Goal: Task Accomplishment & Management: Manage account settings

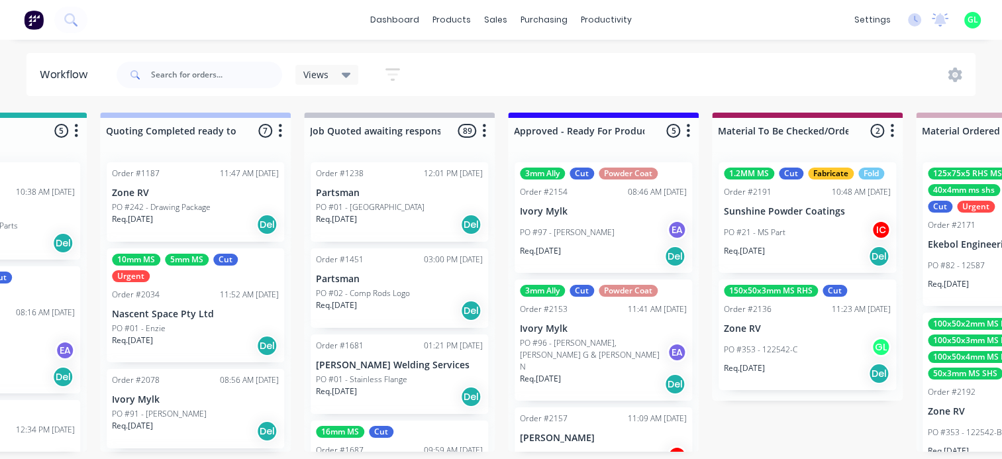
scroll to position [0, 1590]
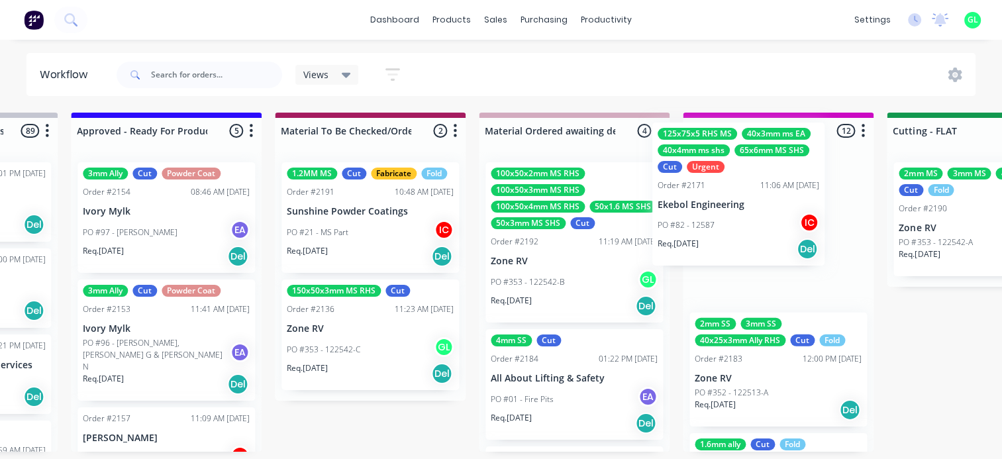
drag, startPoint x: 564, startPoint y: 246, endPoint x: 715, endPoint y: 231, distance: 151.8
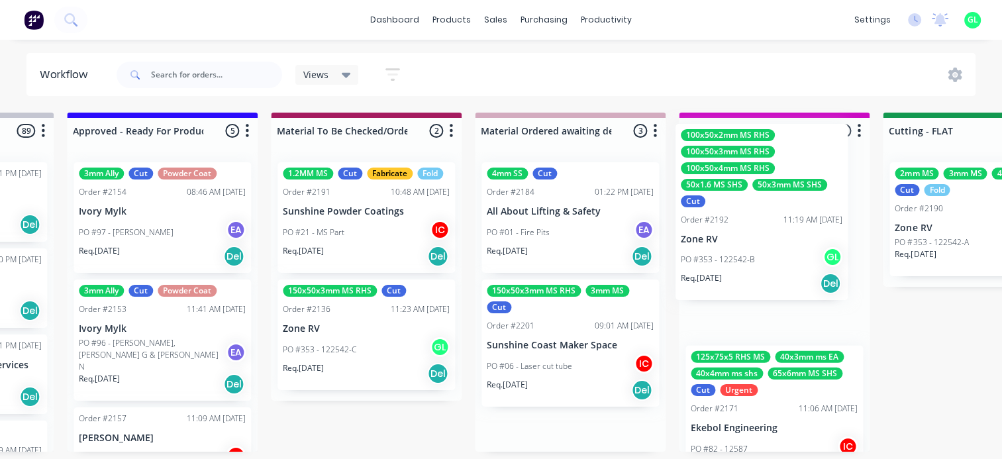
scroll to position [0, 1601]
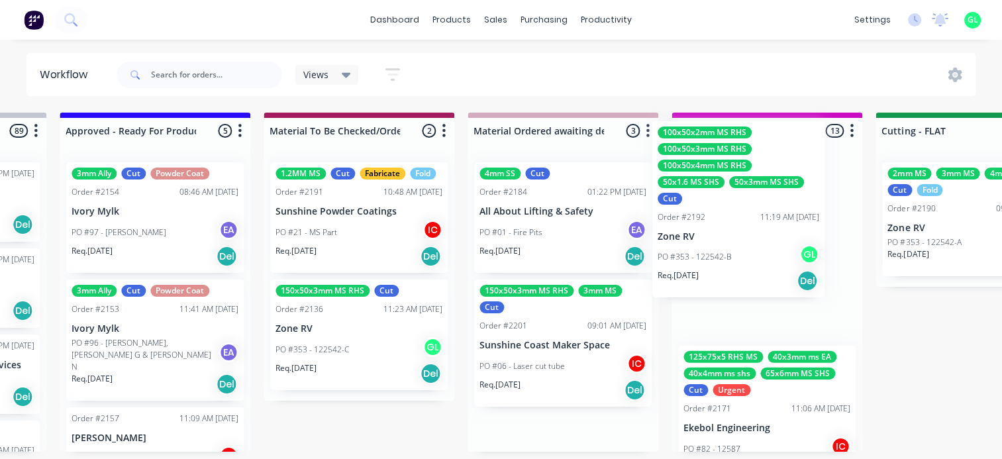
drag, startPoint x: 544, startPoint y: 294, endPoint x: 718, endPoint y: 253, distance: 178.3
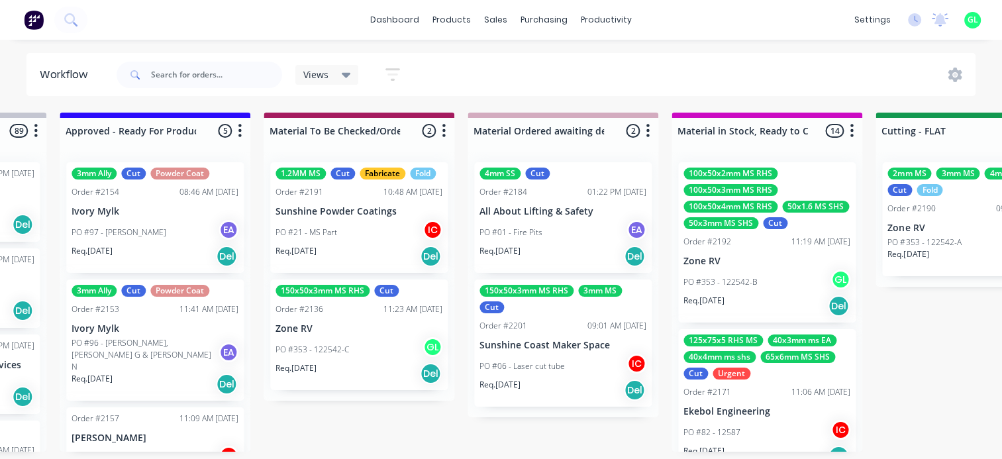
scroll to position [3, 1601]
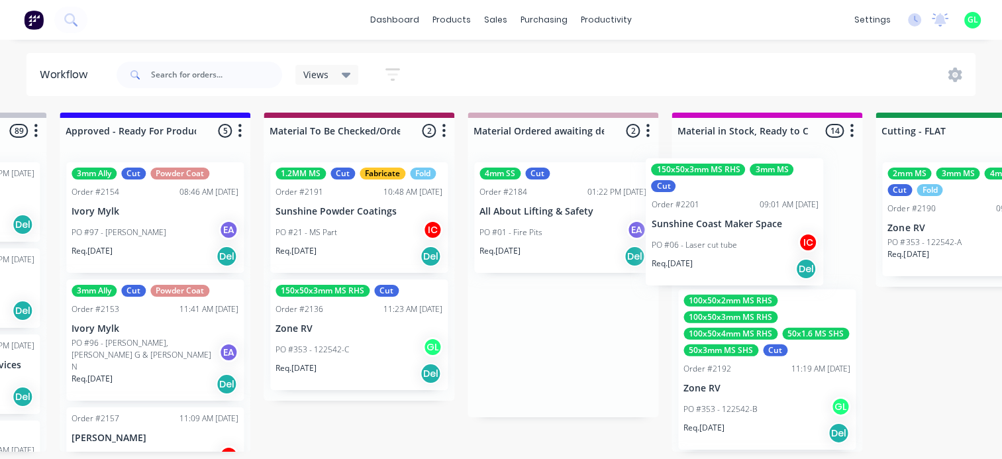
drag, startPoint x: 541, startPoint y: 370, endPoint x: 718, endPoint y: 247, distance: 215.5
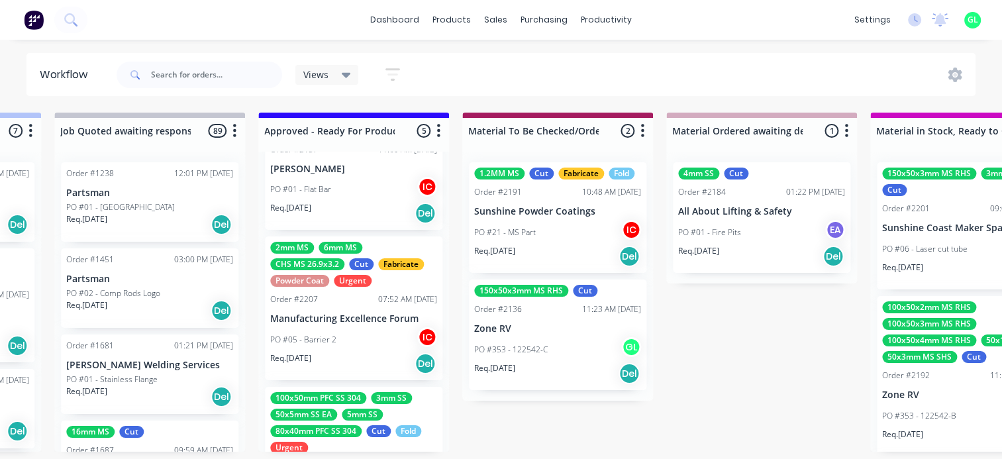
scroll to position [354, 0]
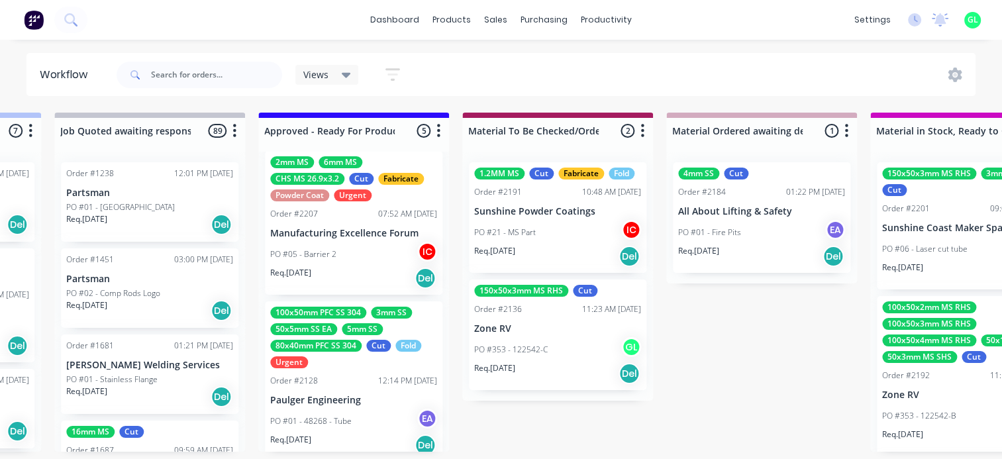
click at [334, 415] on p "PO #01 - 48268 - Tube" at bounding box center [310, 421] width 81 height 12
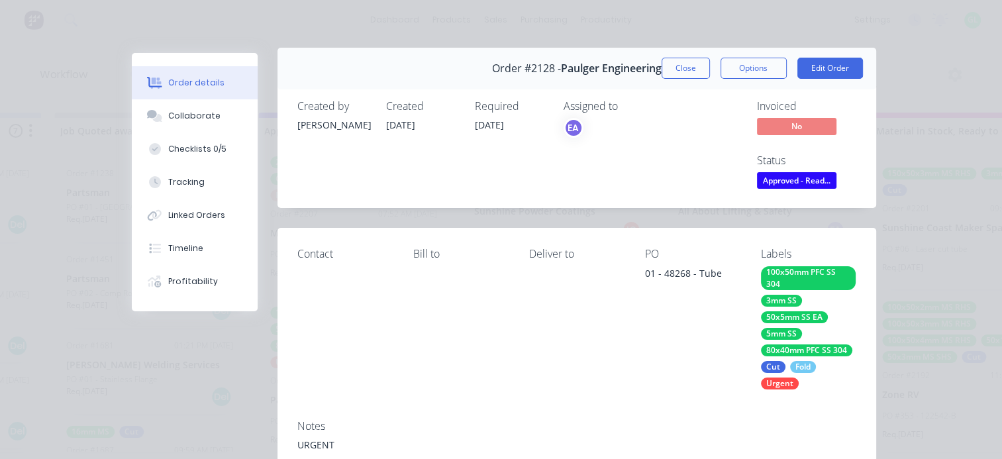
scroll to position [0, 0]
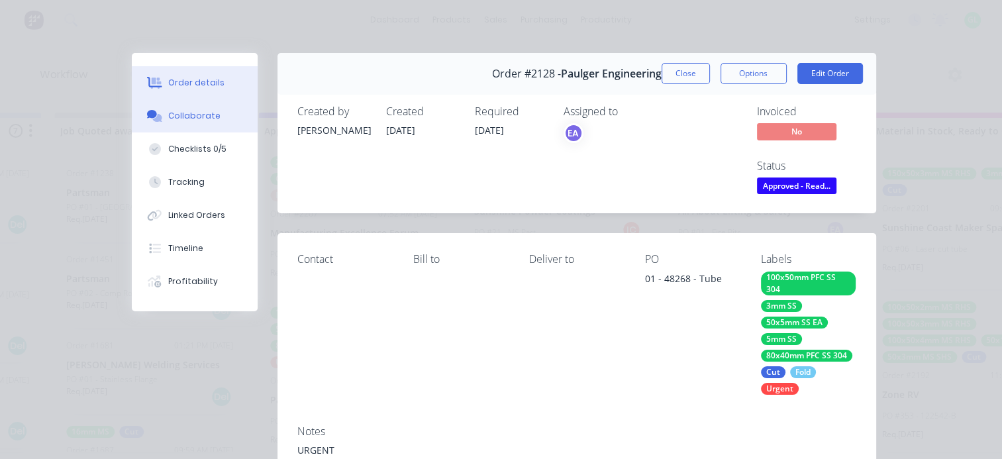
click at [184, 110] on div "Collaborate" at bounding box center [194, 116] width 52 height 12
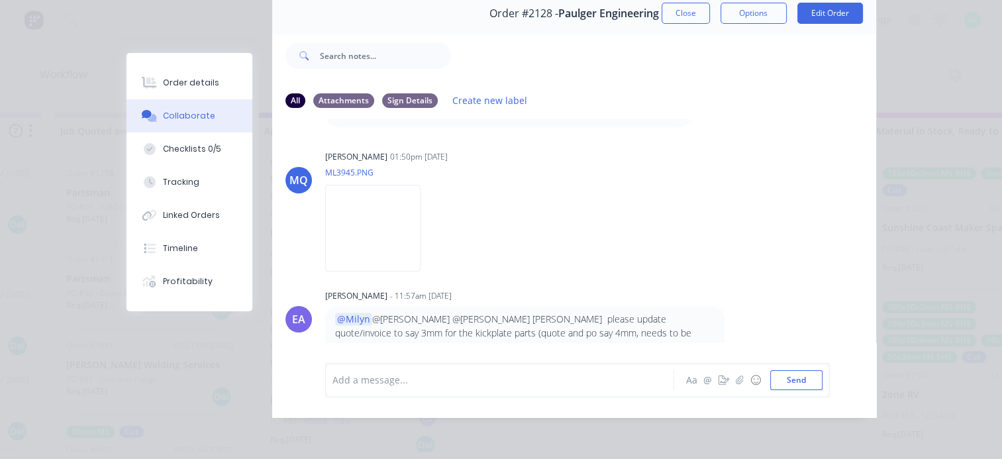
scroll to position [2211, 0]
click at [196, 141] on button "Checklists 0/5" at bounding box center [190, 148] width 126 height 33
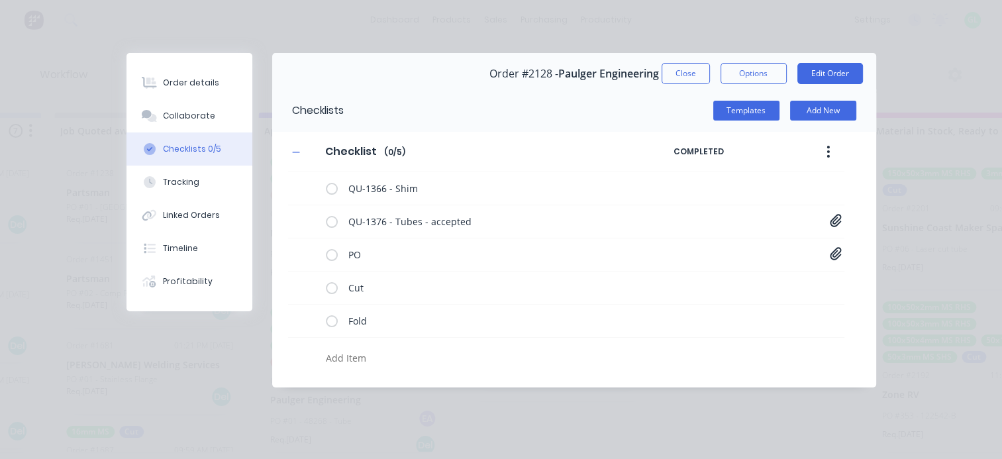
scroll to position [0, 0]
click at [204, 83] on div "Order details" at bounding box center [191, 83] width 56 height 12
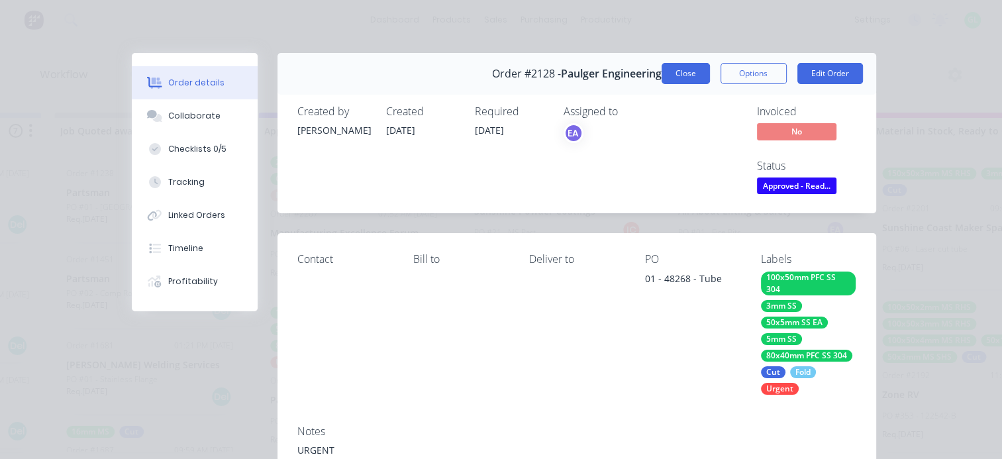
click at [684, 70] on button "Close" at bounding box center [686, 73] width 48 height 21
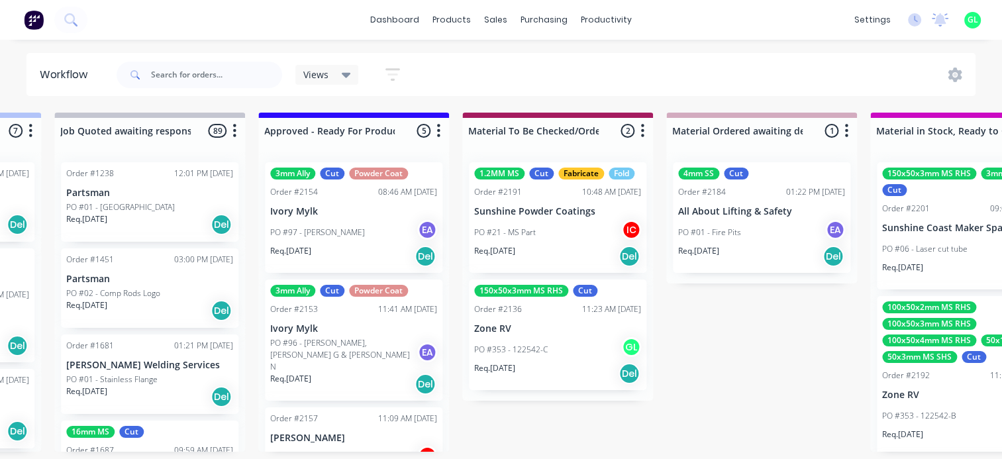
scroll to position [0, 1402]
click at [348, 245] on div "Req. [DATE] Del" at bounding box center [353, 256] width 167 height 23
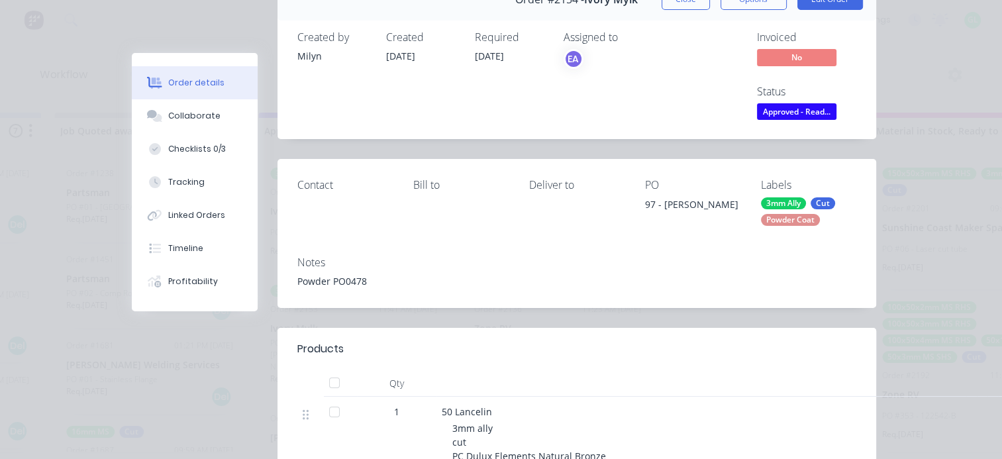
scroll to position [0, 0]
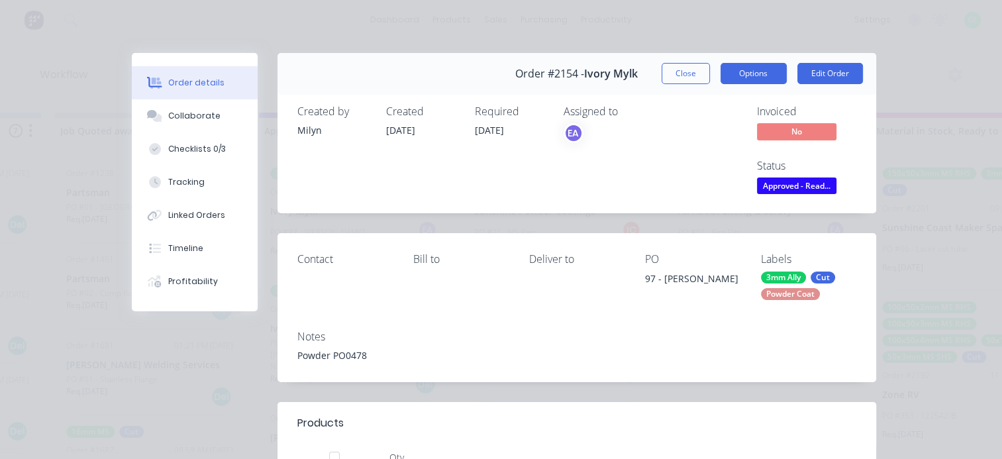
click at [737, 74] on button "Options" at bounding box center [754, 73] width 66 height 21
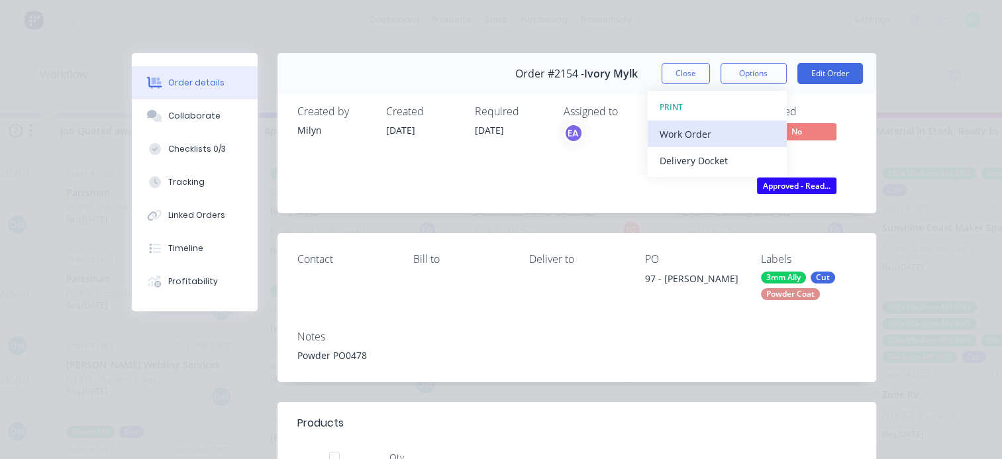
click at [719, 134] on div "Work Order" at bounding box center [717, 134] width 115 height 19
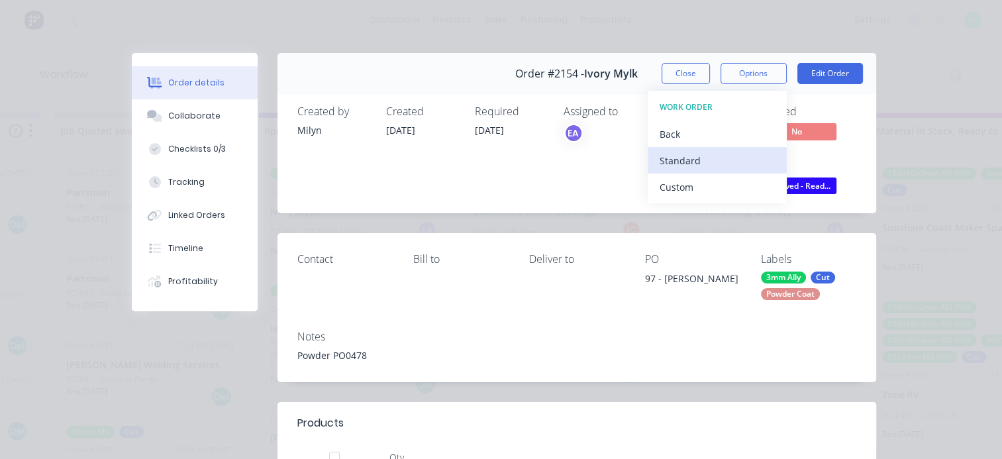
click at [703, 160] on div "Standard" at bounding box center [717, 160] width 115 height 19
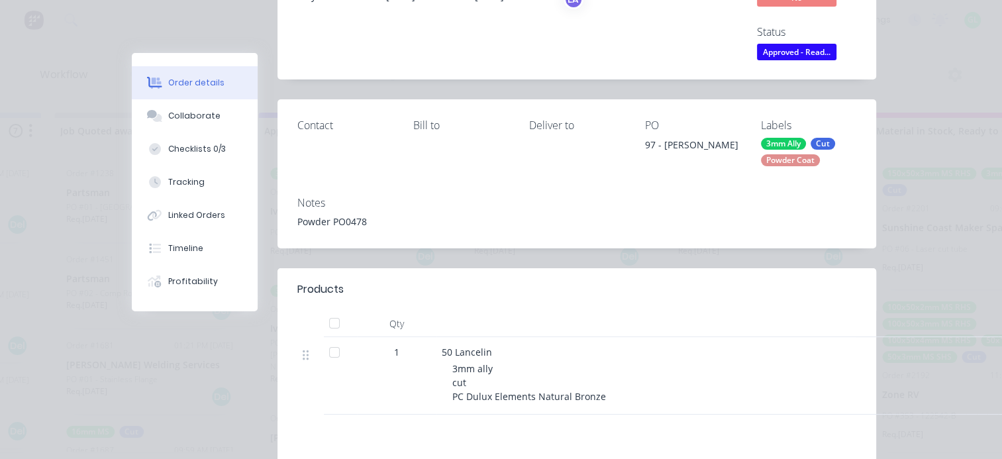
scroll to position [132, 0]
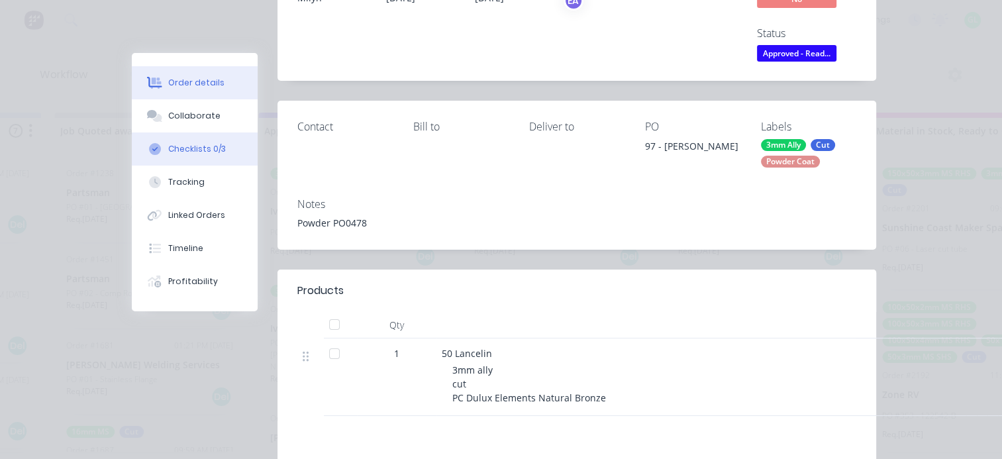
click at [179, 150] on div "Checklists 0/3" at bounding box center [197, 149] width 58 height 12
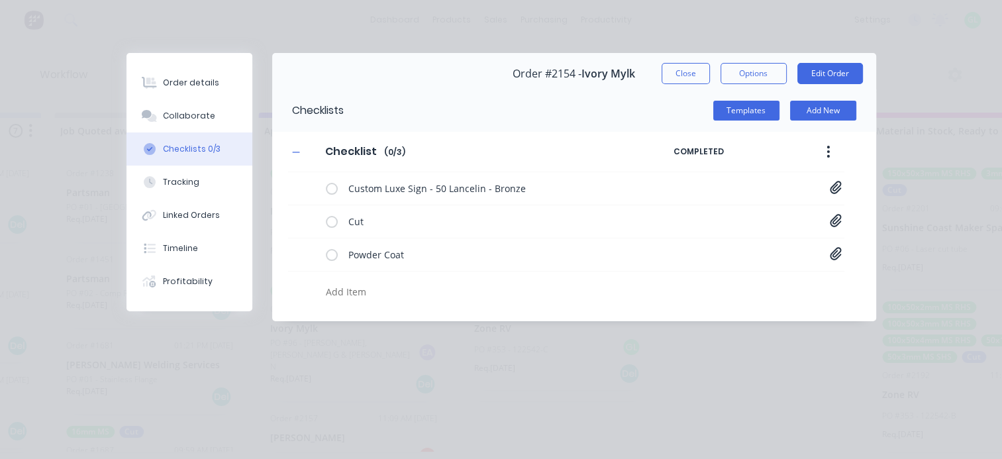
scroll to position [0, 0]
click at [187, 83] on div "Order details" at bounding box center [191, 83] width 56 height 12
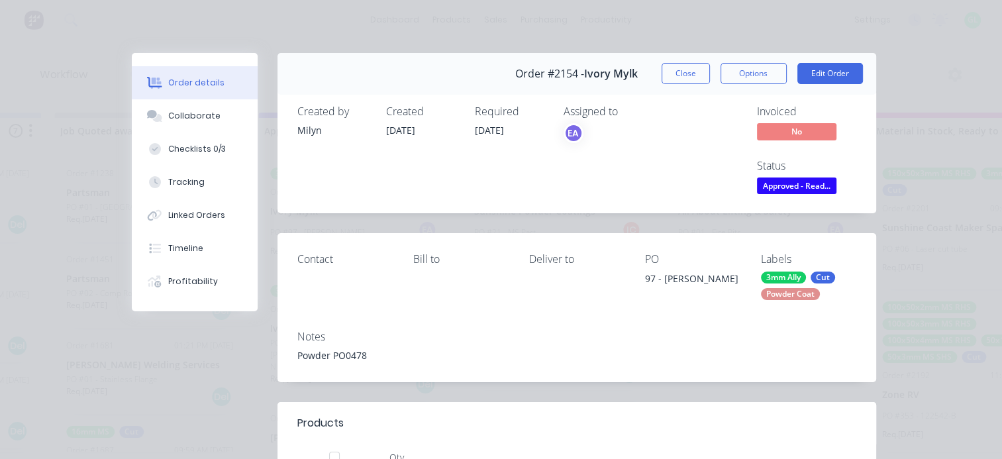
click at [778, 184] on span "Approved - Read..." at bounding box center [796, 186] width 79 height 17
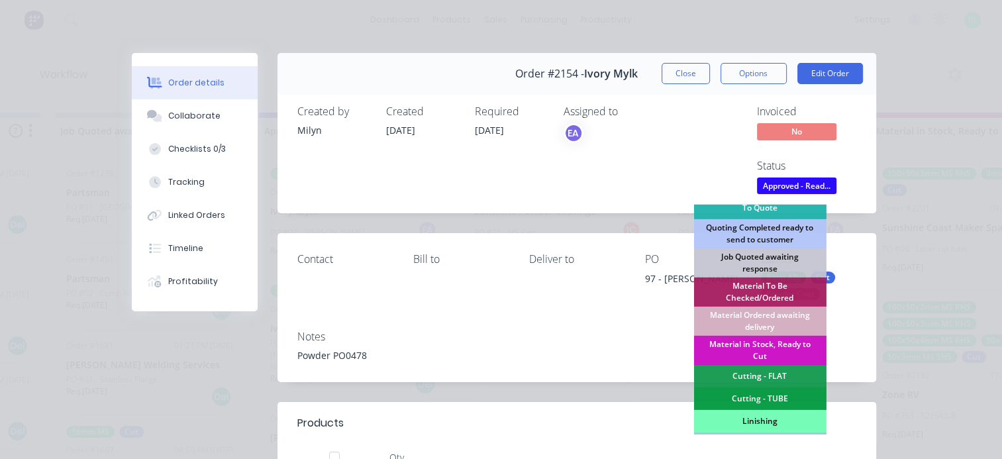
scroll to position [199, 0]
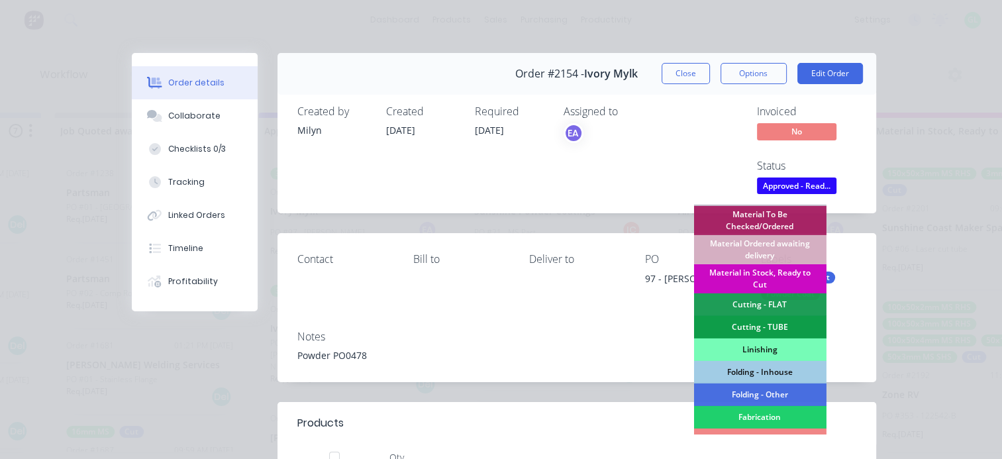
click at [752, 270] on div "Material in Stock, Ready to Cut" at bounding box center [759, 278] width 132 height 29
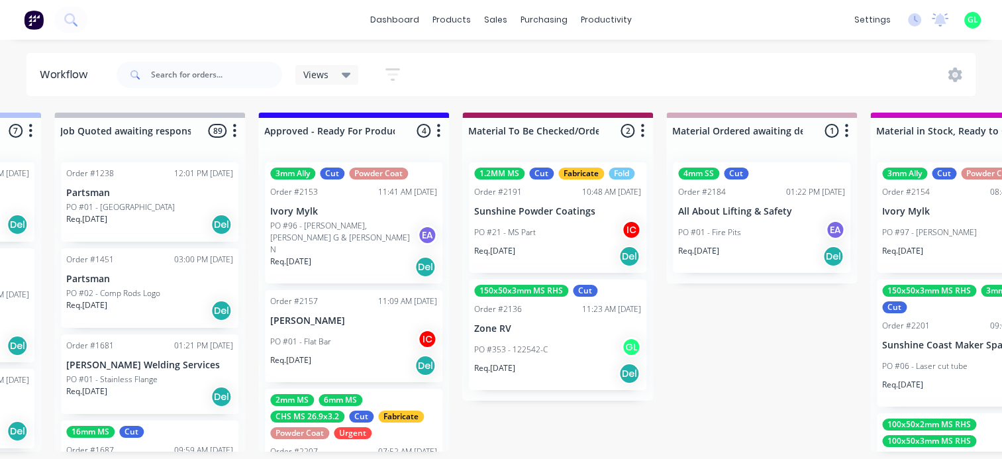
click at [319, 236] on p "PO #96 - [PERSON_NAME], [PERSON_NAME] G & [PERSON_NAME] N" at bounding box center [343, 238] width 147 height 36
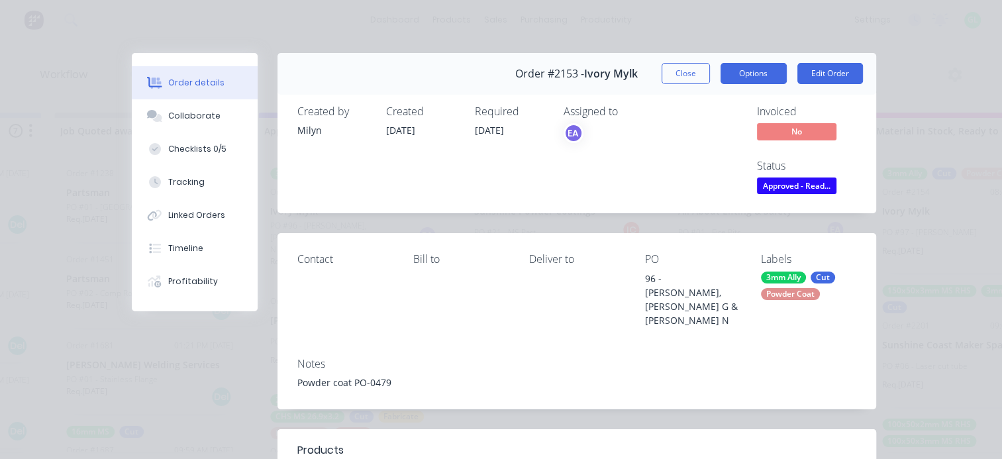
click at [721, 77] on button "Options" at bounding box center [754, 73] width 66 height 21
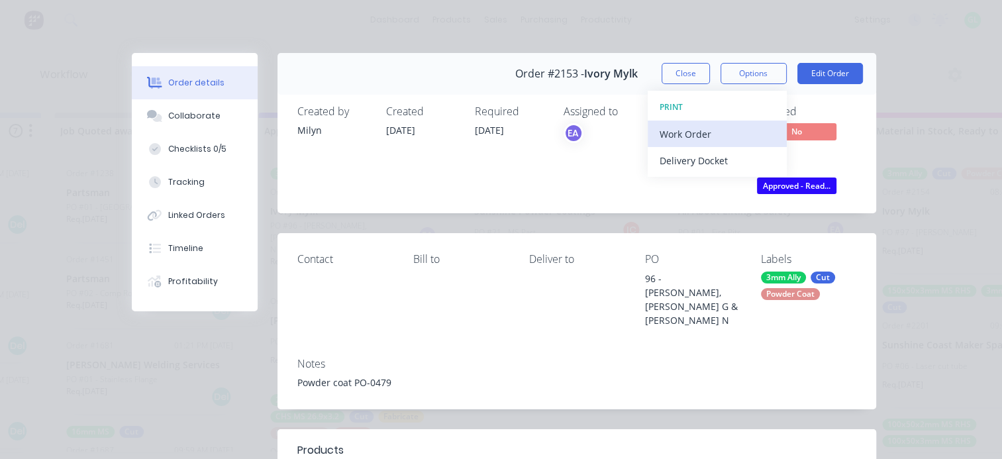
click at [688, 132] on div "Work Order" at bounding box center [717, 134] width 115 height 19
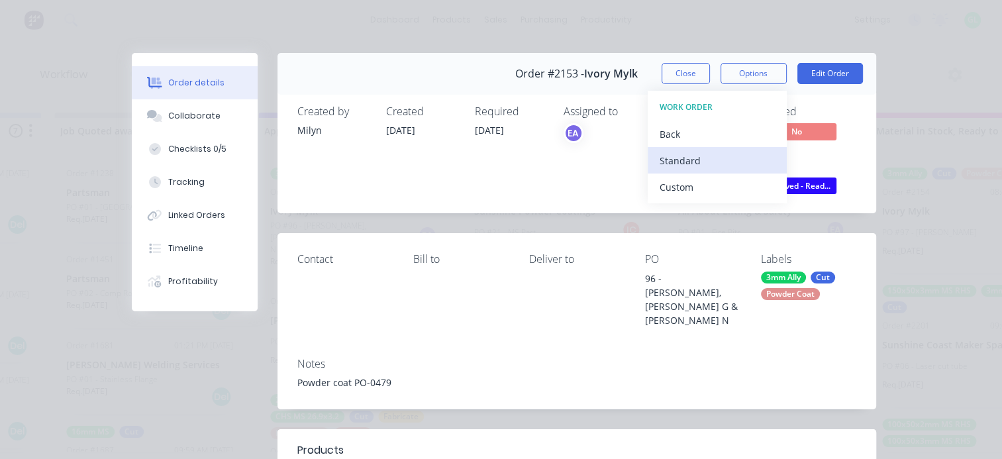
click at [680, 162] on div "Standard" at bounding box center [717, 160] width 115 height 19
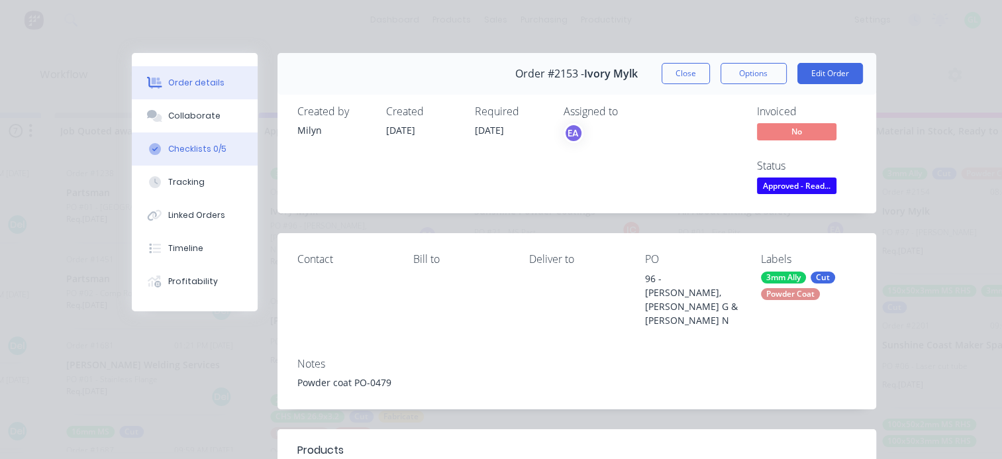
click at [195, 148] on div "Checklists 0/5" at bounding box center [197, 149] width 58 height 12
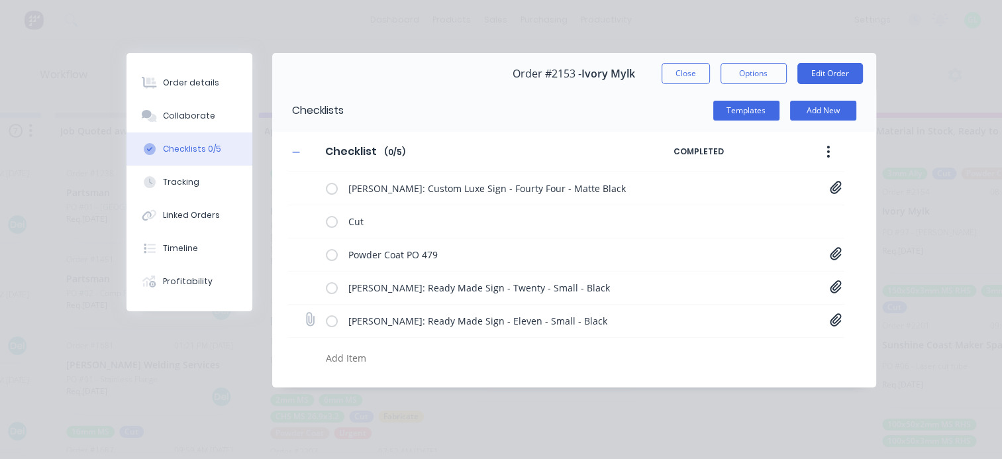
click at [833, 323] on icon at bounding box center [835, 319] width 11 height 13
click at [722, 350] on link "11-Eleven[A] - 1101 [PERSON_NAME].pdf" at bounding box center [729, 349] width 154 height 14
click at [835, 185] on icon at bounding box center [835, 187] width 11 height 13
click at [737, 219] on link "Luxe Custom Signs Order Sheet - 1100 [PERSON_NAME].pdf" at bounding box center [729, 216] width 154 height 14
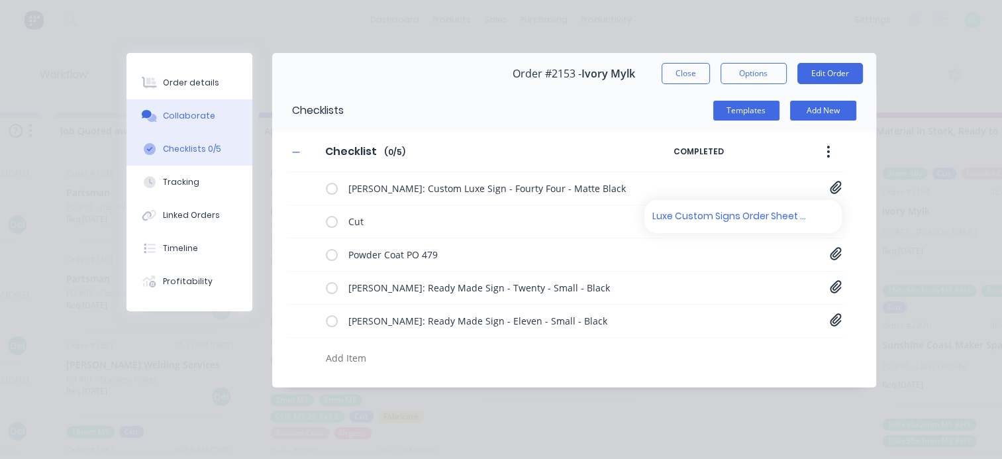
click at [185, 114] on div "Collaborate" at bounding box center [189, 116] width 52 height 12
type textarea "x"
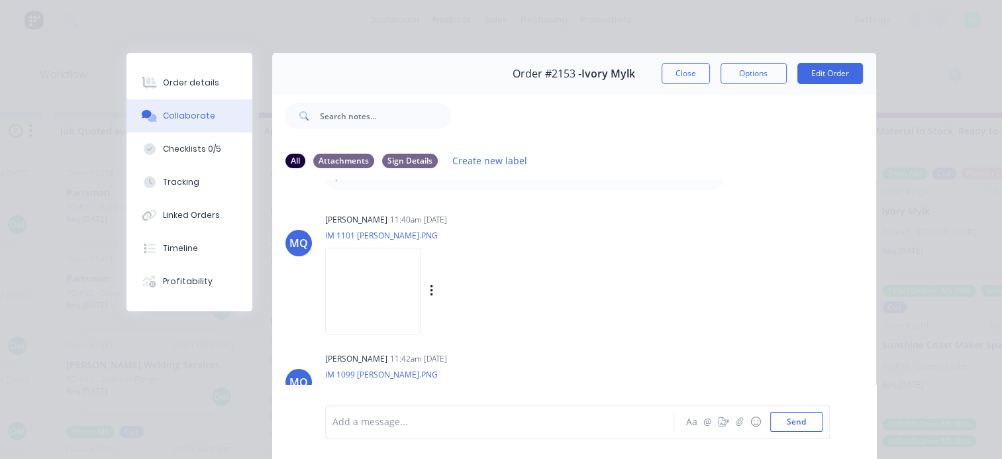
scroll to position [840, 0]
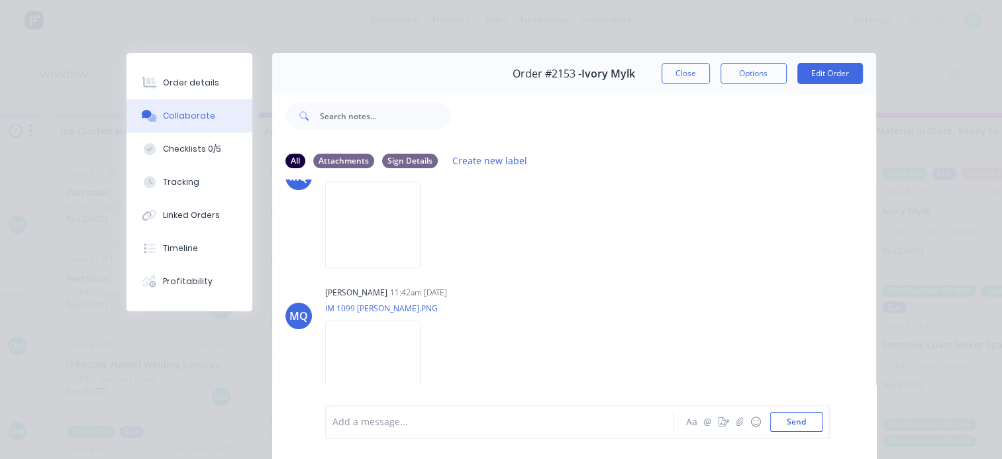
click at [394, 424] on div at bounding box center [503, 422] width 340 height 14
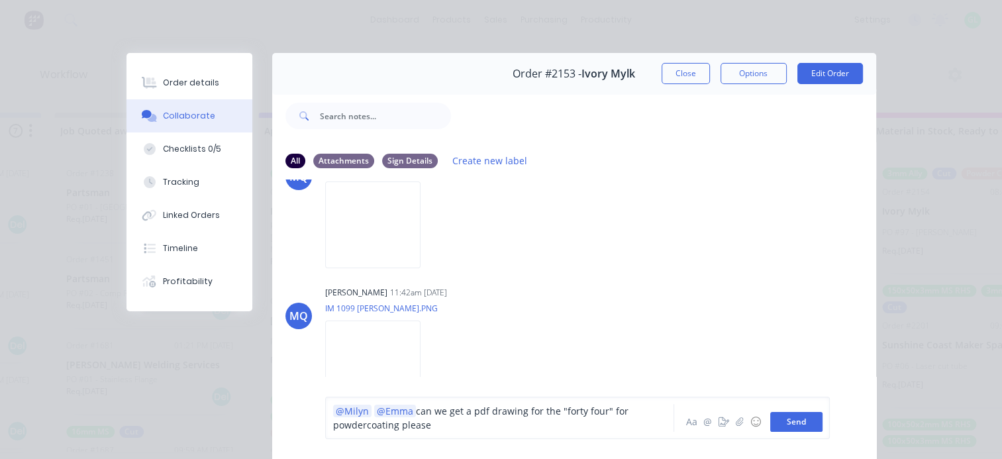
click at [790, 419] on button "Send" at bounding box center [796, 422] width 52 height 20
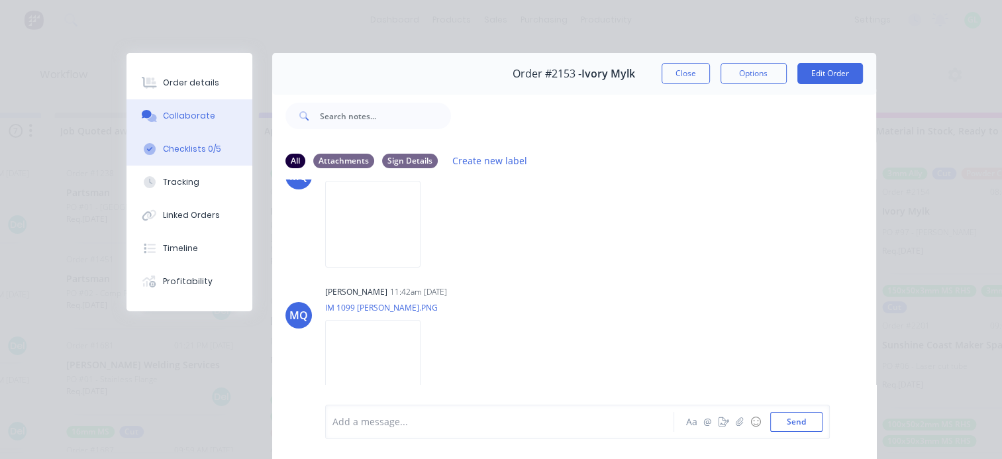
click at [199, 152] on div "Checklists 0/5" at bounding box center [192, 149] width 58 height 12
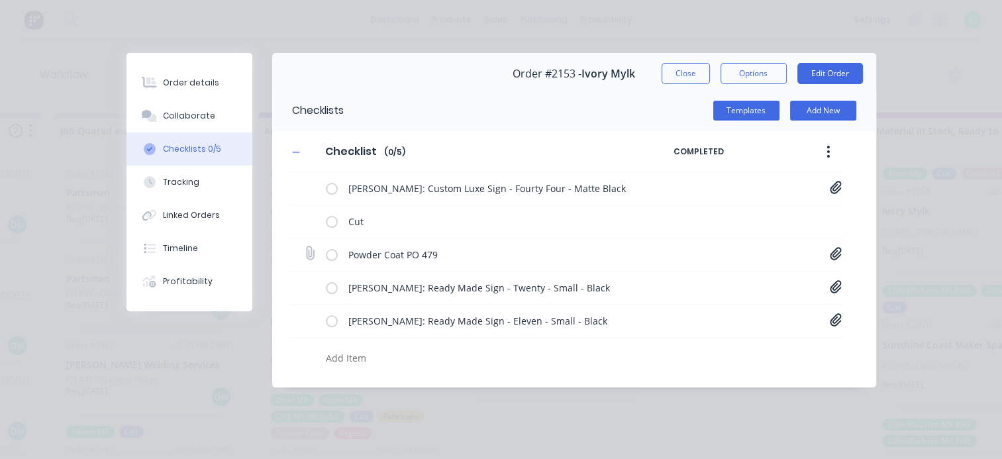
click at [837, 251] on icon at bounding box center [836, 253] width 12 height 13
click at [711, 283] on link "Purchase Order PO0479.pdf" at bounding box center [729, 283] width 154 height 14
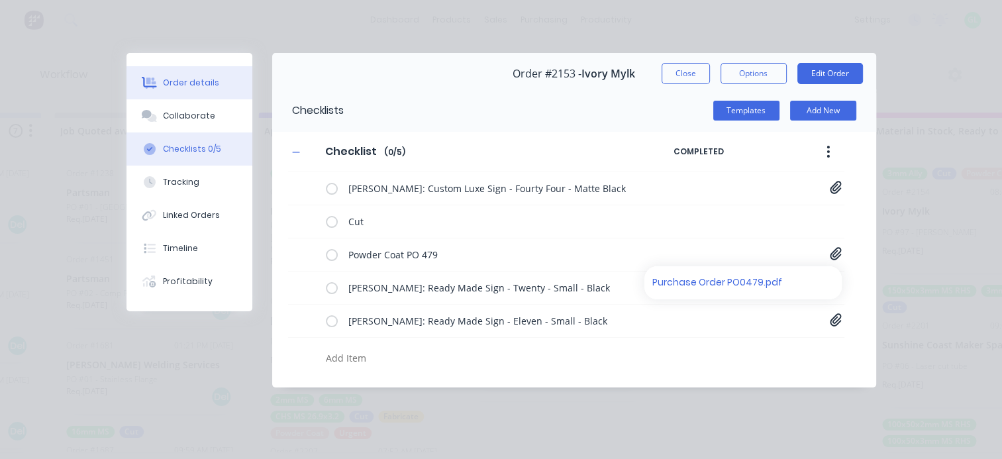
click at [183, 81] on div "Order details" at bounding box center [191, 83] width 56 height 12
type textarea "x"
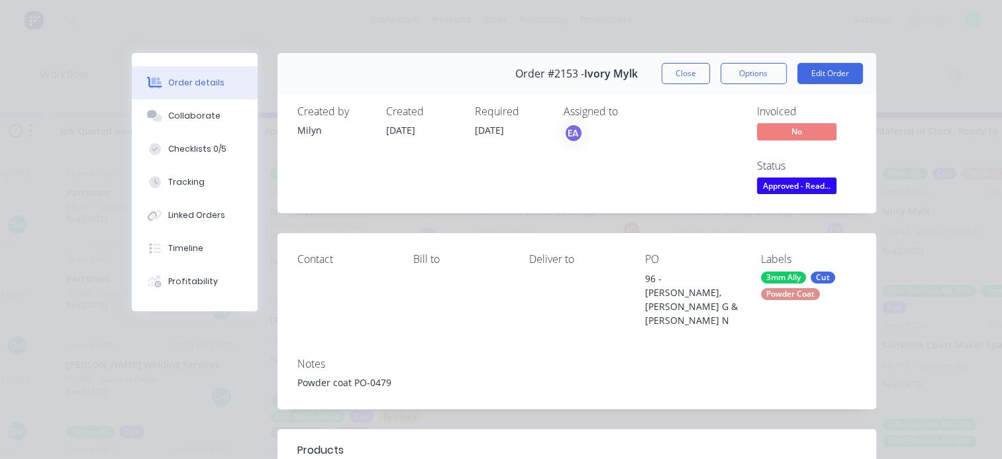
click at [774, 190] on span "Approved - Read..." at bounding box center [796, 186] width 79 height 17
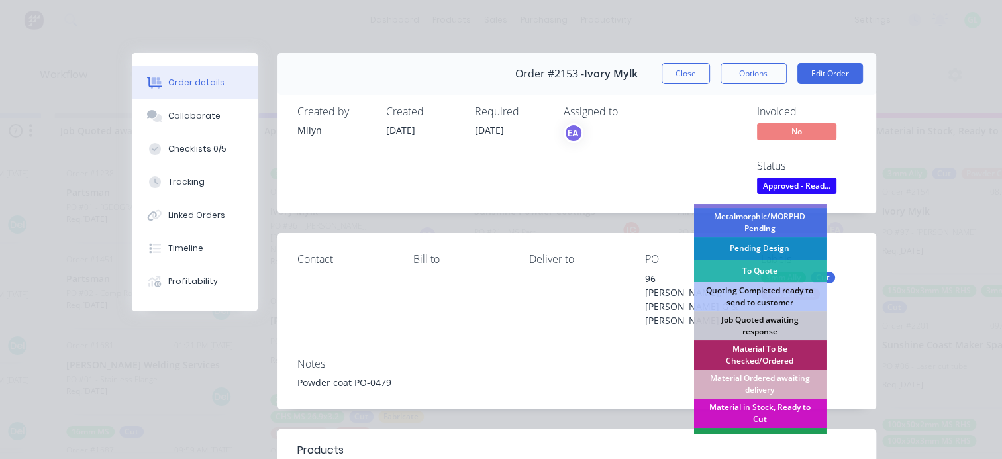
scroll to position [132, 0]
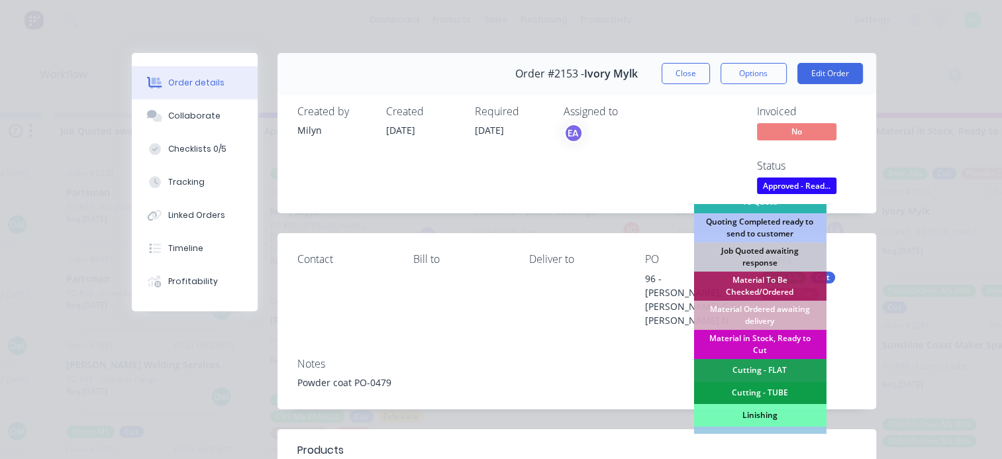
click at [750, 344] on div "Material in Stock, Ready to Cut" at bounding box center [759, 344] width 132 height 29
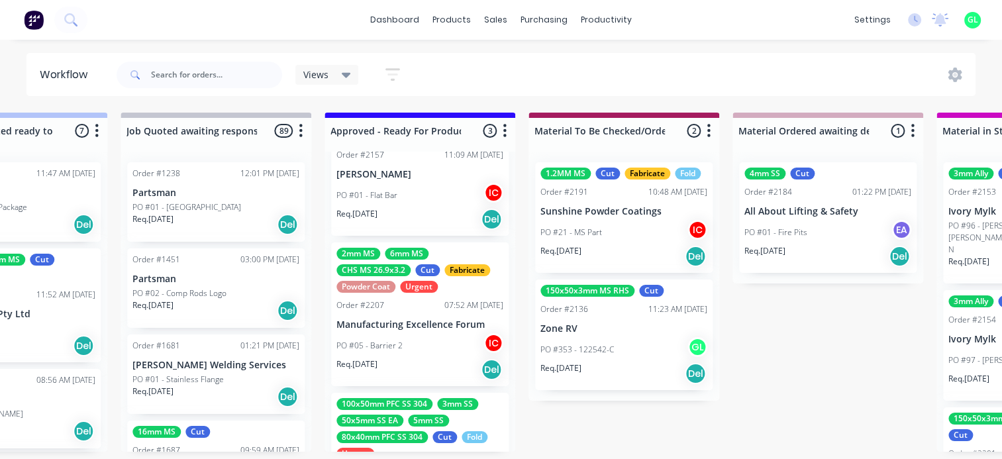
scroll to position [0, 0]
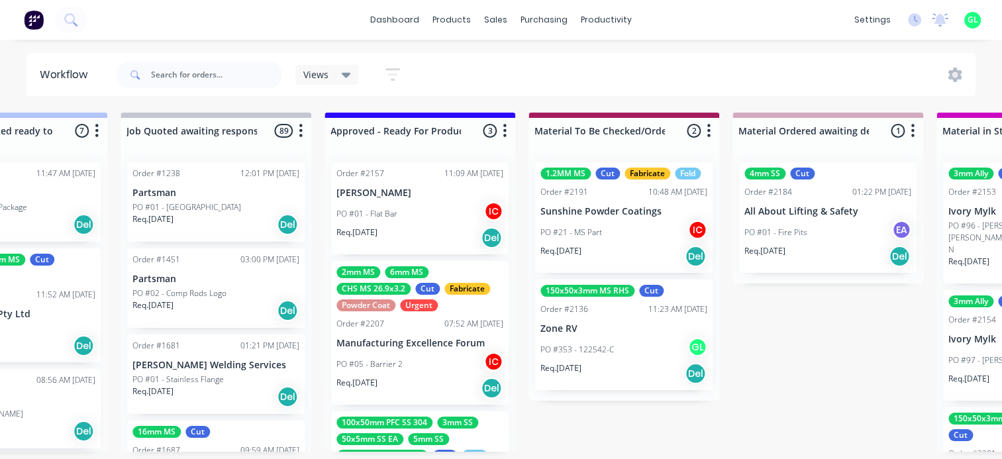
click at [419, 224] on div "PO #01 - Flat Bar IC" at bounding box center [419, 213] width 167 height 25
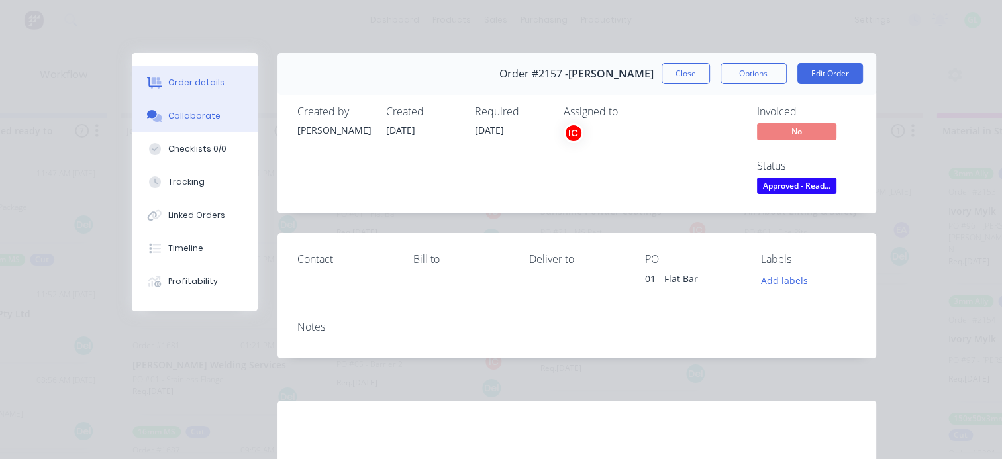
click at [219, 123] on button "Collaborate" at bounding box center [195, 115] width 126 height 33
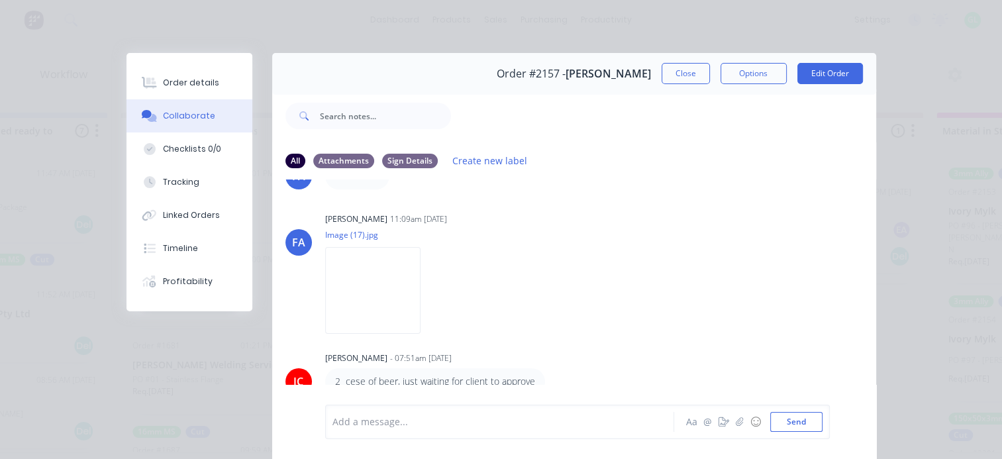
scroll to position [104, 0]
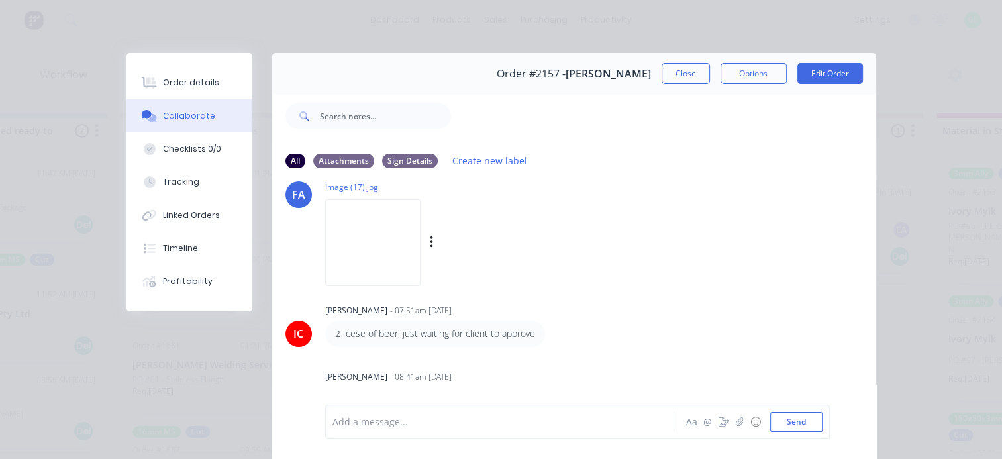
click at [372, 244] on img at bounding box center [372, 242] width 95 height 87
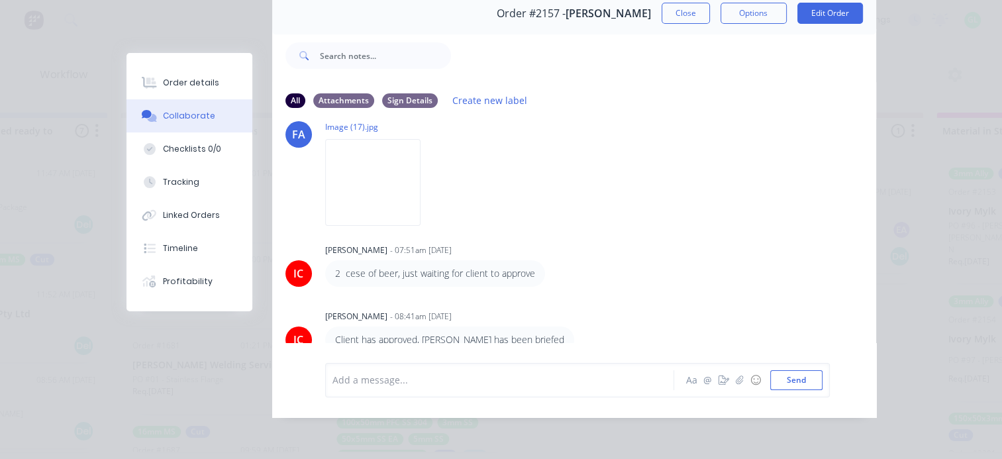
scroll to position [69, 0]
click at [685, 8] on button "Close" at bounding box center [686, 13] width 48 height 21
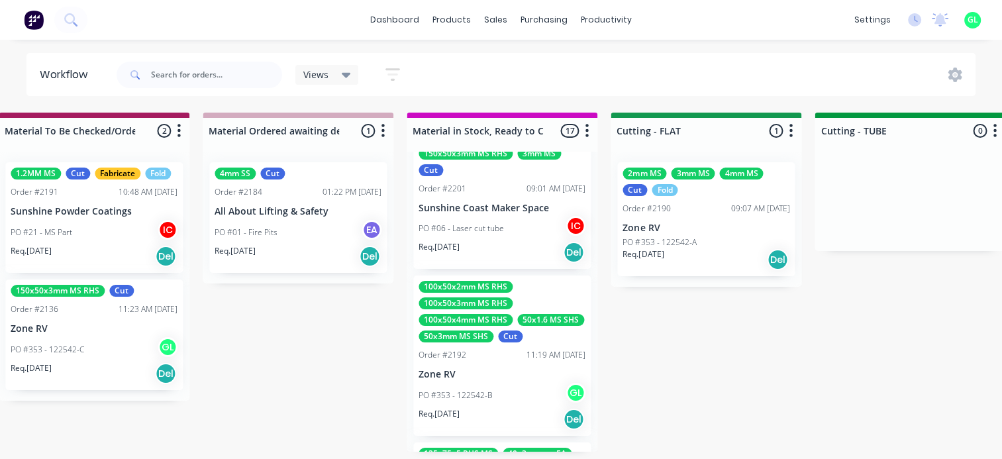
scroll to position [199, 0]
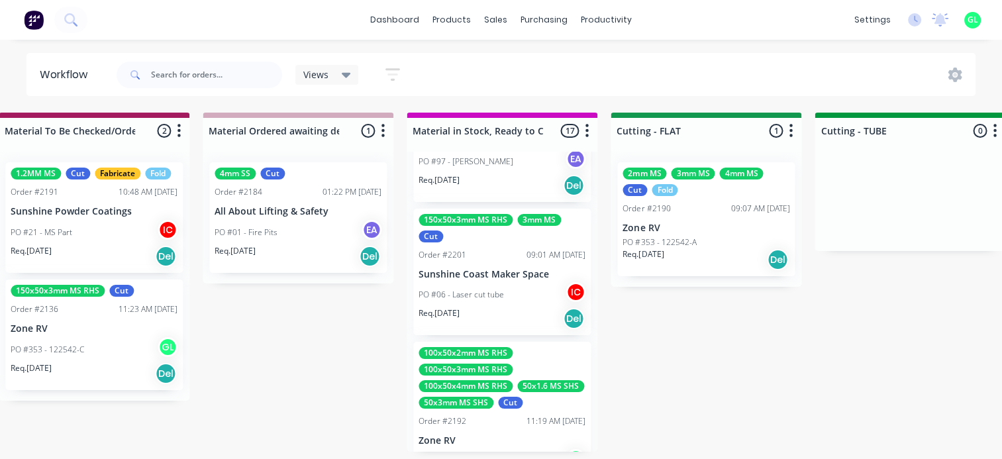
click at [514, 268] on div "150x50x3mm MS RHS 3mm MS Cut Order #2201 09:01 AM [DATE] Sunshine Coast Maker S…" at bounding box center [502, 272] width 178 height 127
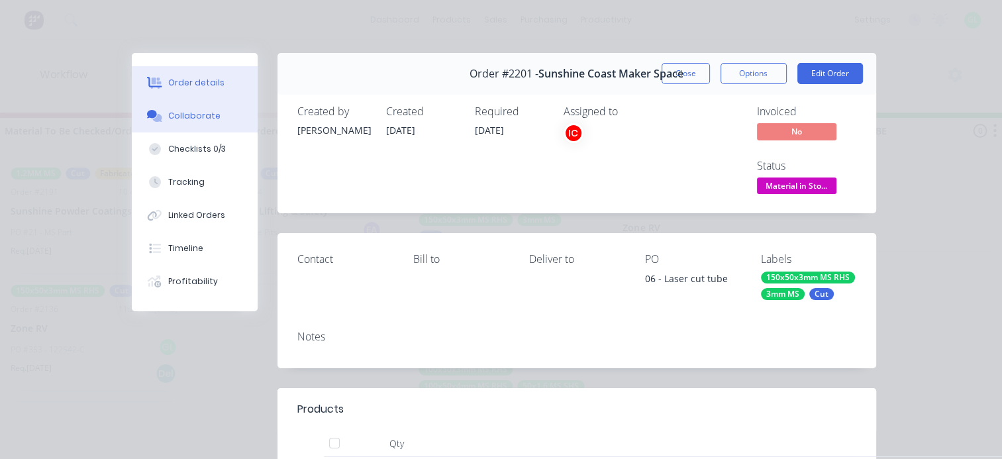
click at [179, 117] on div "Collaborate" at bounding box center [194, 116] width 52 height 12
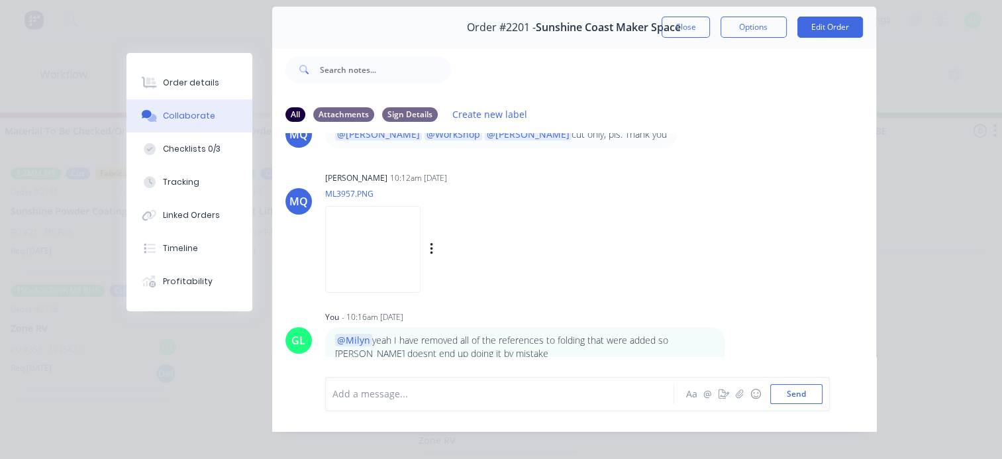
scroll to position [69, 0]
